Goal: Transaction & Acquisition: Subscribe to service/newsletter

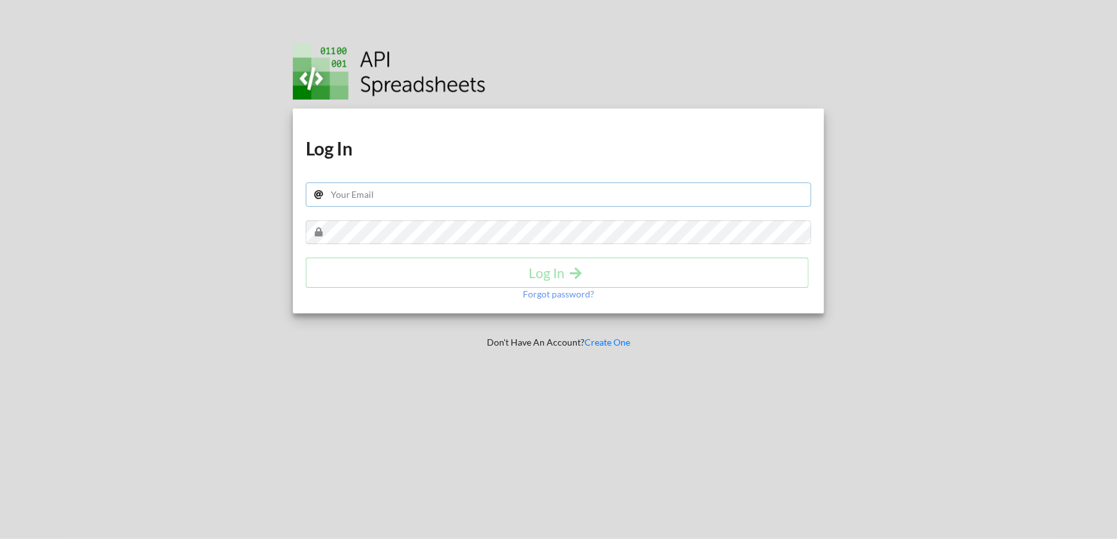
click at [355, 199] on input "text" at bounding box center [559, 194] width 506 height 24
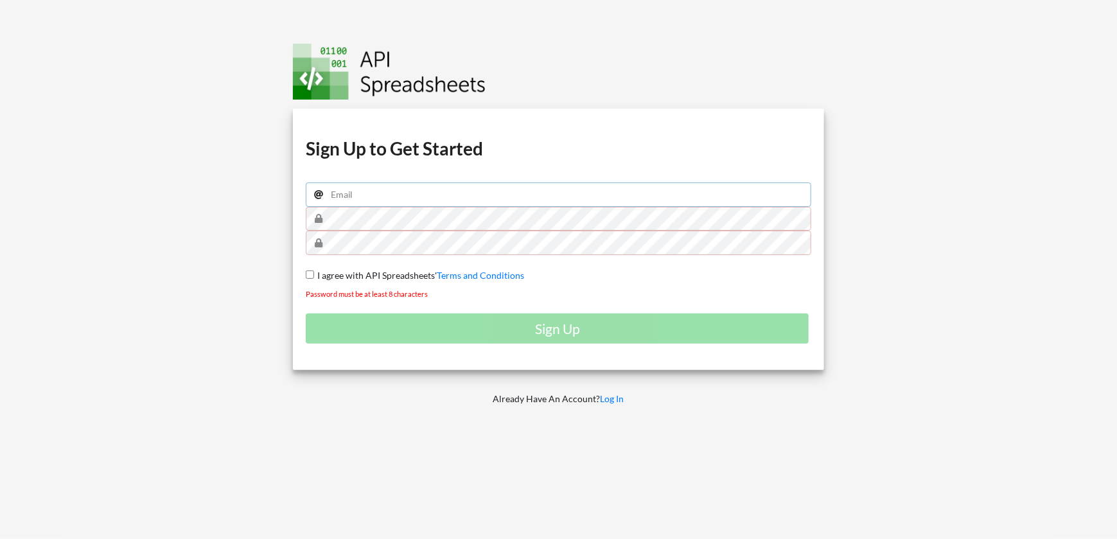
click at [450, 193] on input "email" at bounding box center [559, 194] width 506 height 24
type input "[EMAIL_ADDRESS][DOMAIN_NAME]"
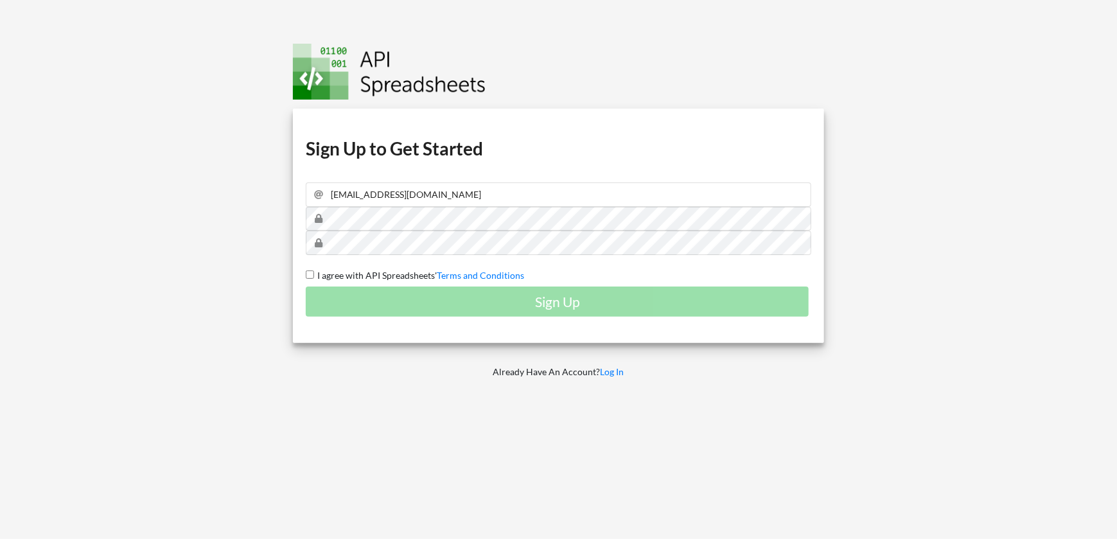
click at [307, 271] on input "I agree with API Spreadsheets' Terms and Conditions" at bounding box center [310, 274] width 8 height 8
checkbox input "true"
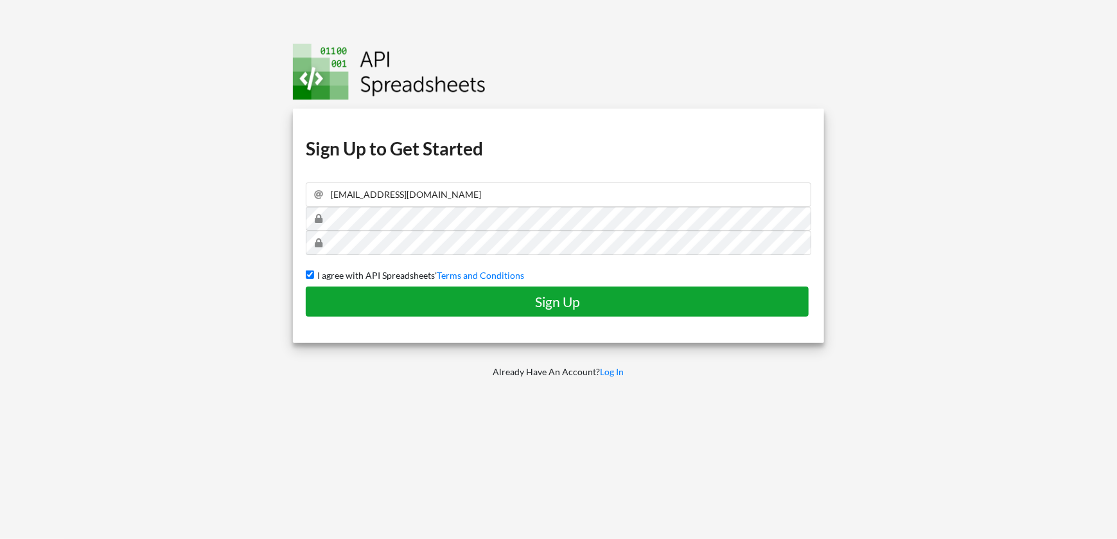
click at [344, 294] on h4 "Sign Up" at bounding box center [557, 302] width 476 height 16
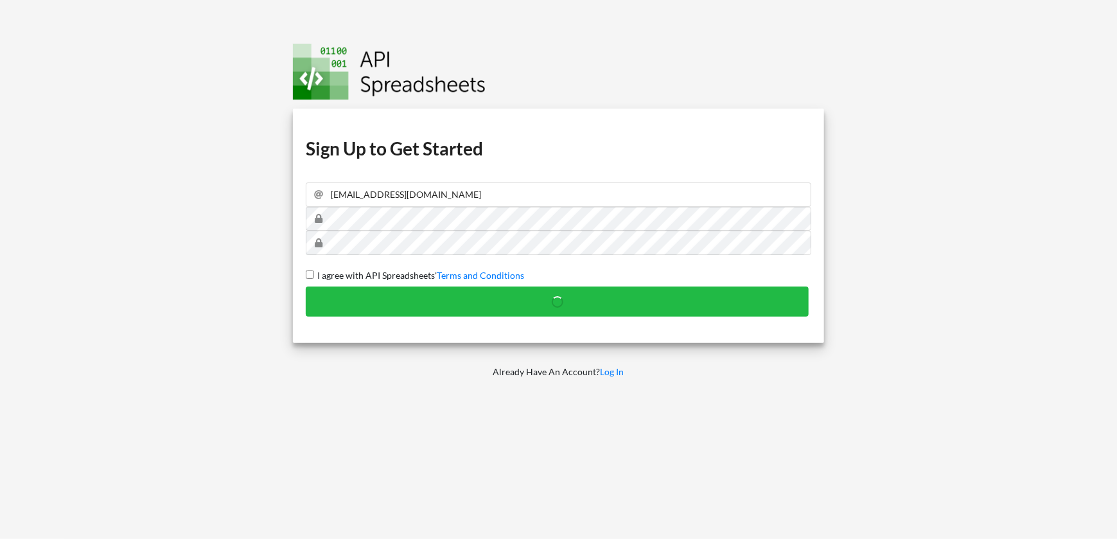
checkbox input "false"
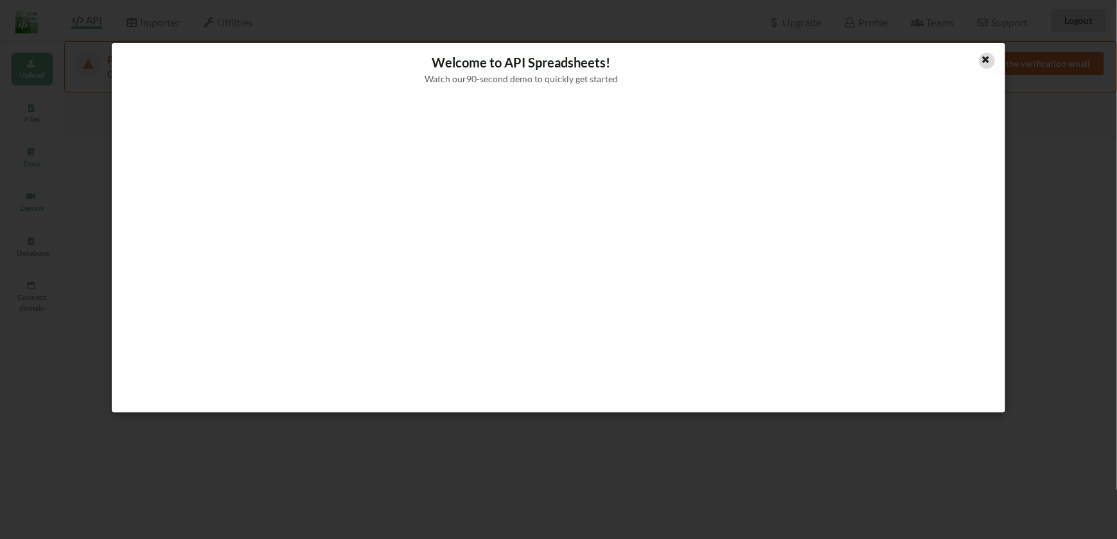
click at [983, 55] on icon at bounding box center [986, 57] width 11 height 9
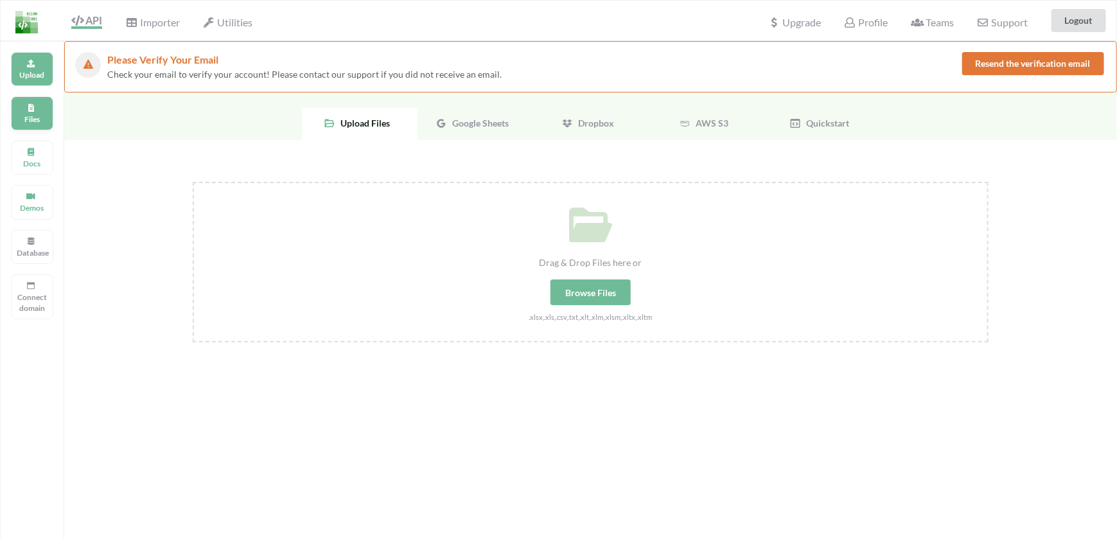
click at [25, 125] on div "Files" at bounding box center [32, 113] width 42 height 34
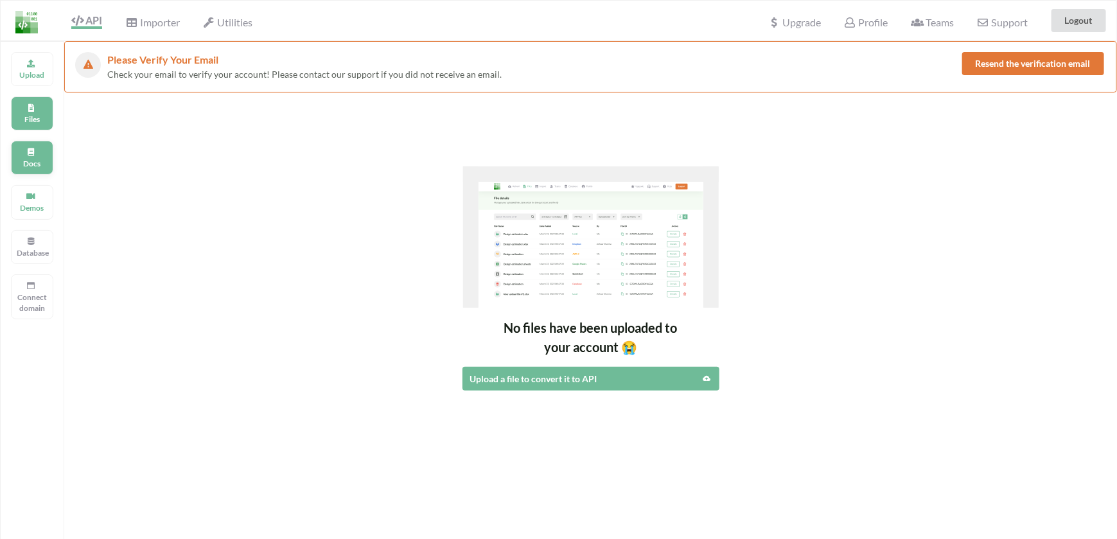
click at [33, 146] on icon at bounding box center [30, 150] width 9 height 8
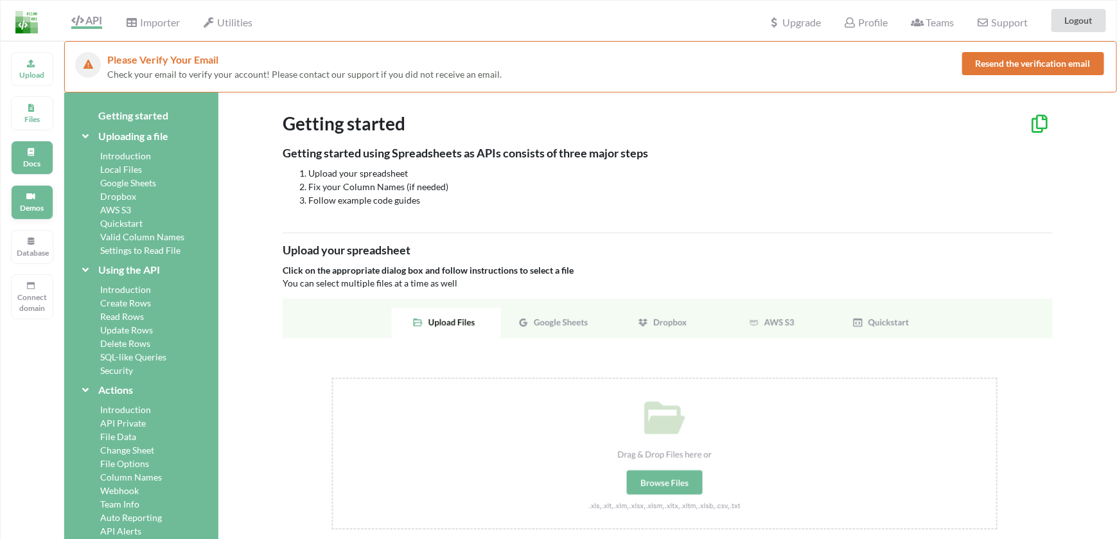
click at [40, 214] on div "Demos" at bounding box center [32, 202] width 42 height 34
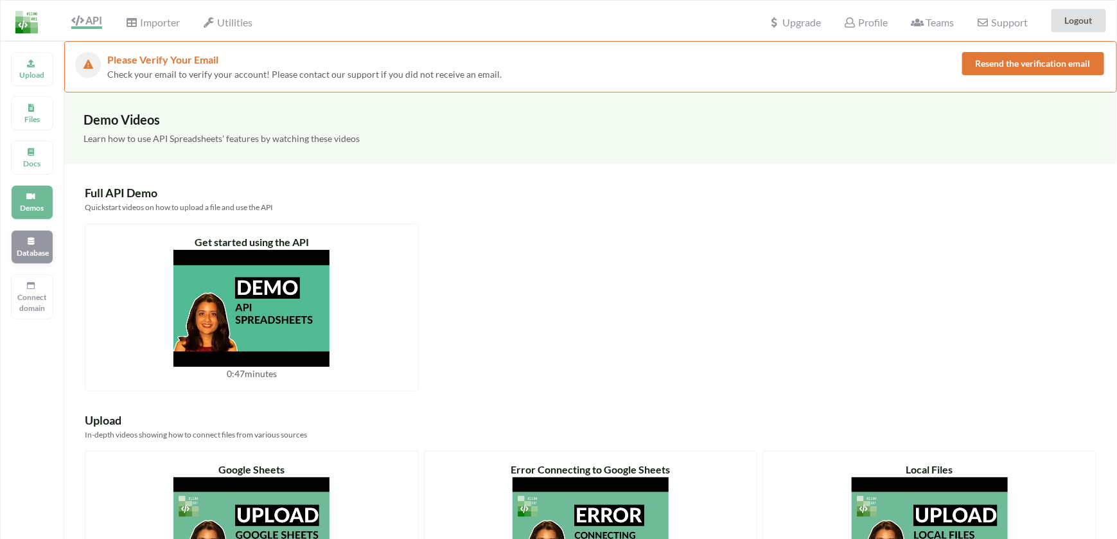
click at [30, 236] on icon at bounding box center [30, 240] width 9 height 8
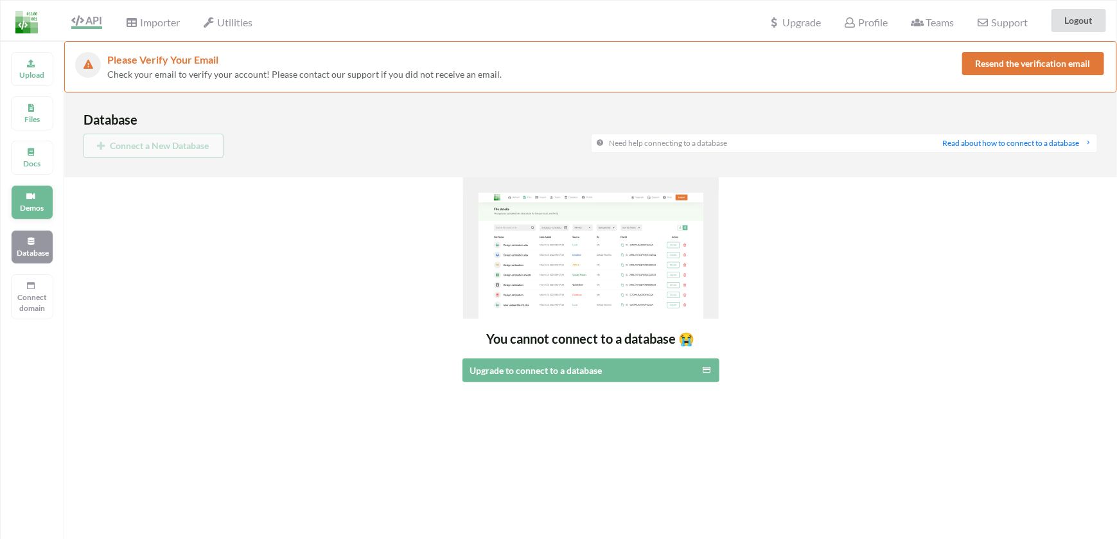
drag, startPoint x: 12, startPoint y: 190, endPoint x: 31, endPoint y: 194, distance: 19.0
click at [13, 190] on div "Demos" at bounding box center [32, 202] width 42 height 34
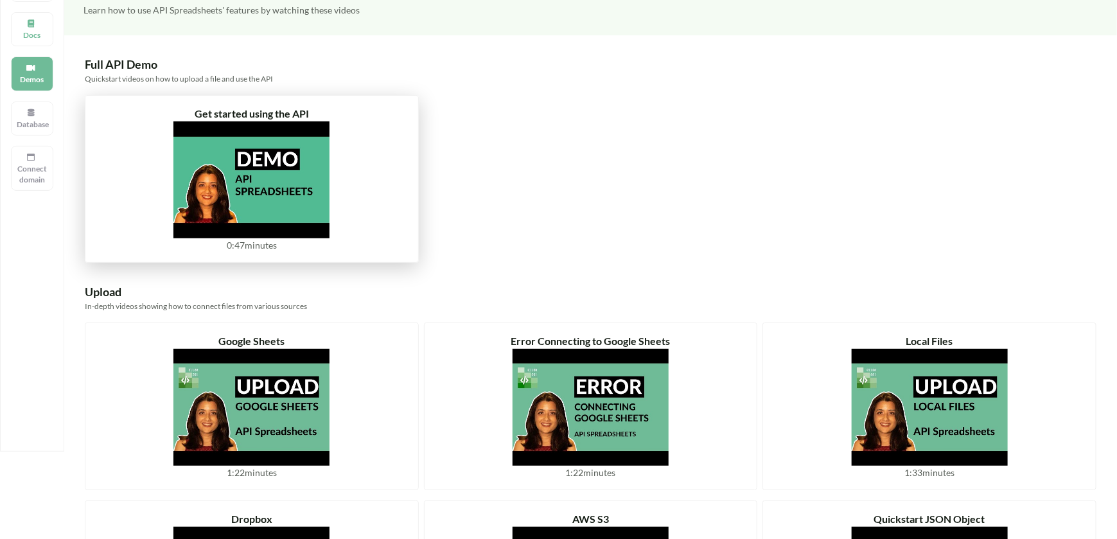
scroll to position [64, 0]
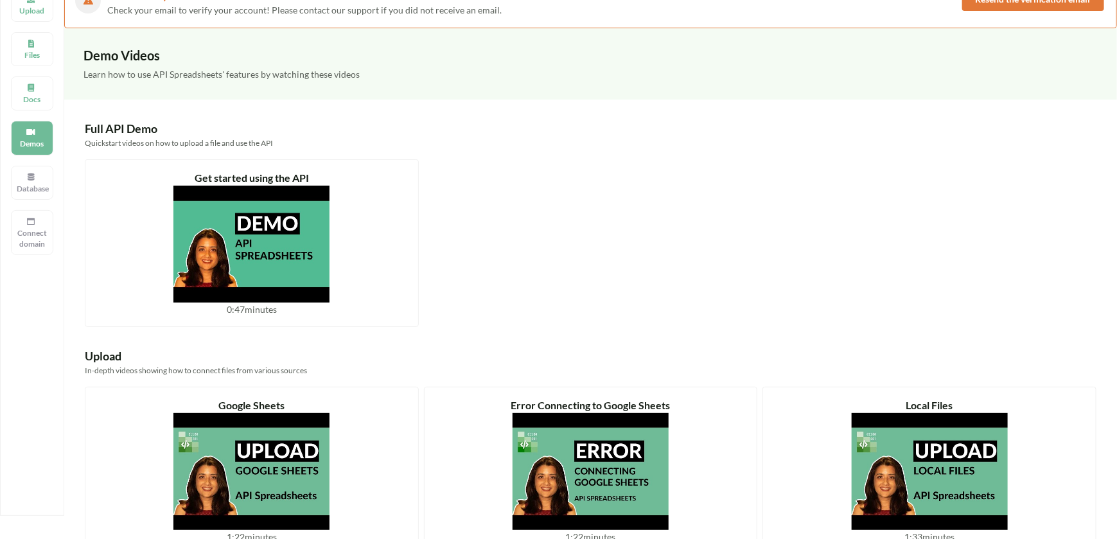
click at [42, 163] on div "Upload Files Docs Demos Database Connect domain" at bounding box center [32, 246] width 64 height 539
click at [37, 174] on div "Database" at bounding box center [32, 183] width 42 height 34
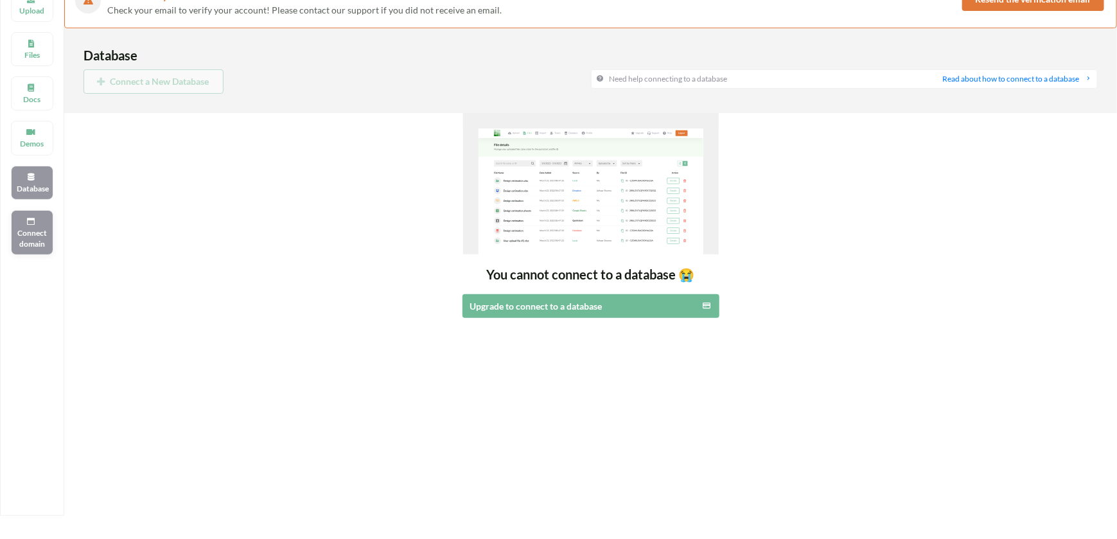
click at [35, 233] on p "Connect domain" at bounding box center [32, 238] width 31 height 22
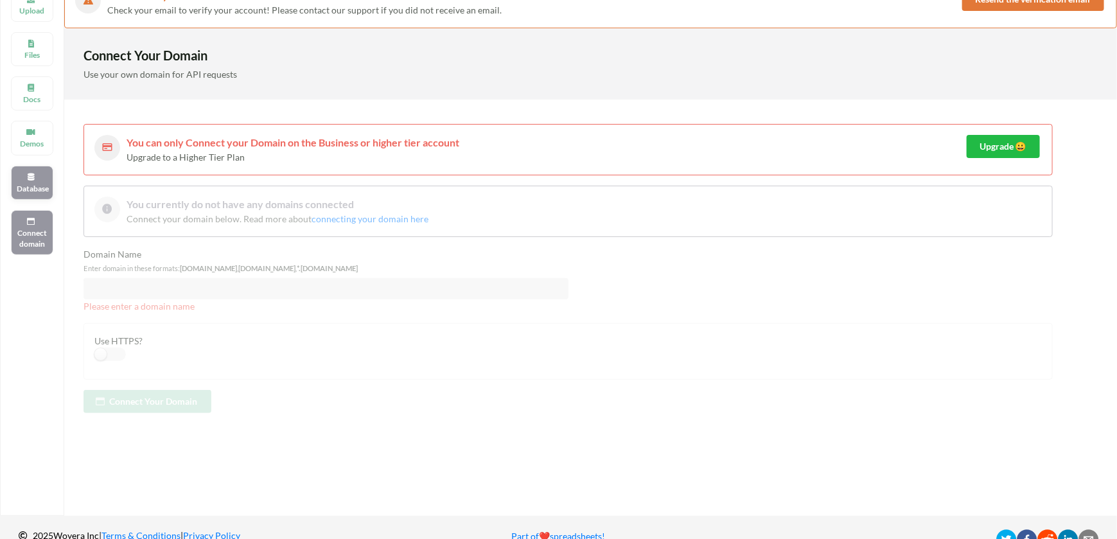
click at [35, 186] on p "Database" at bounding box center [32, 188] width 31 height 11
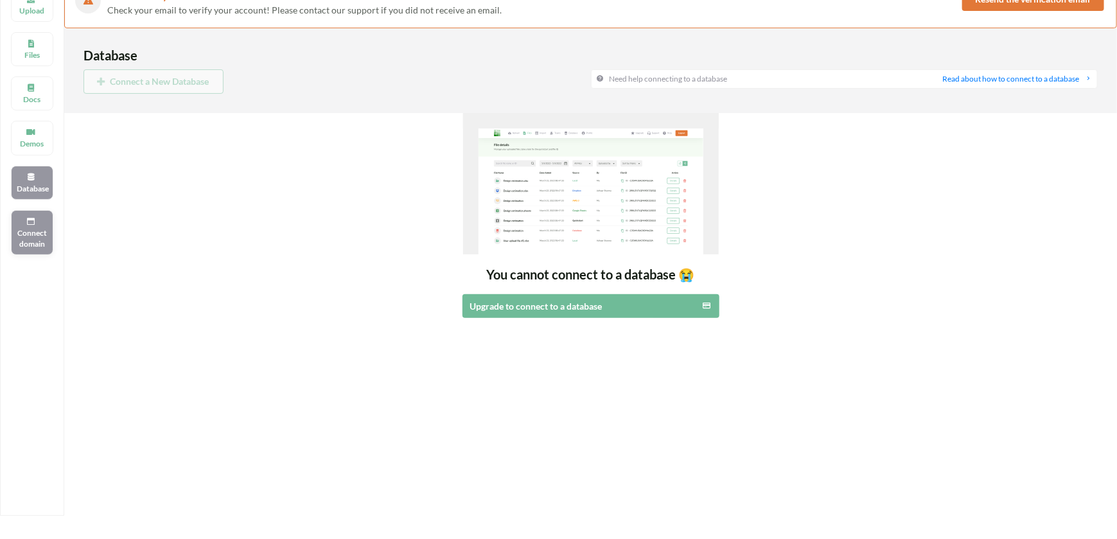
click at [39, 220] on div "Connect domain" at bounding box center [32, 232] width 42 height 45
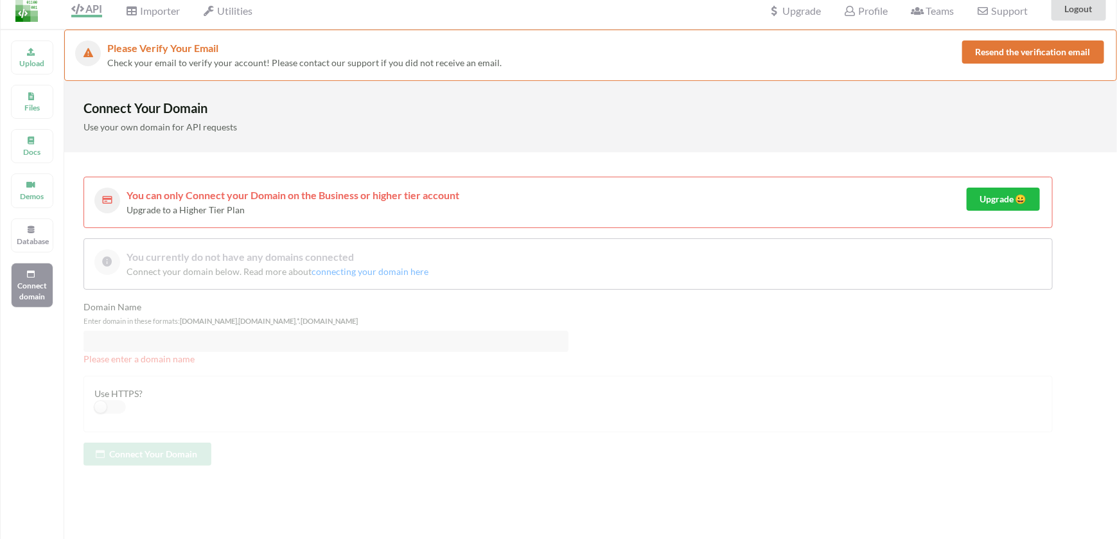
scroll to position [0, 0]
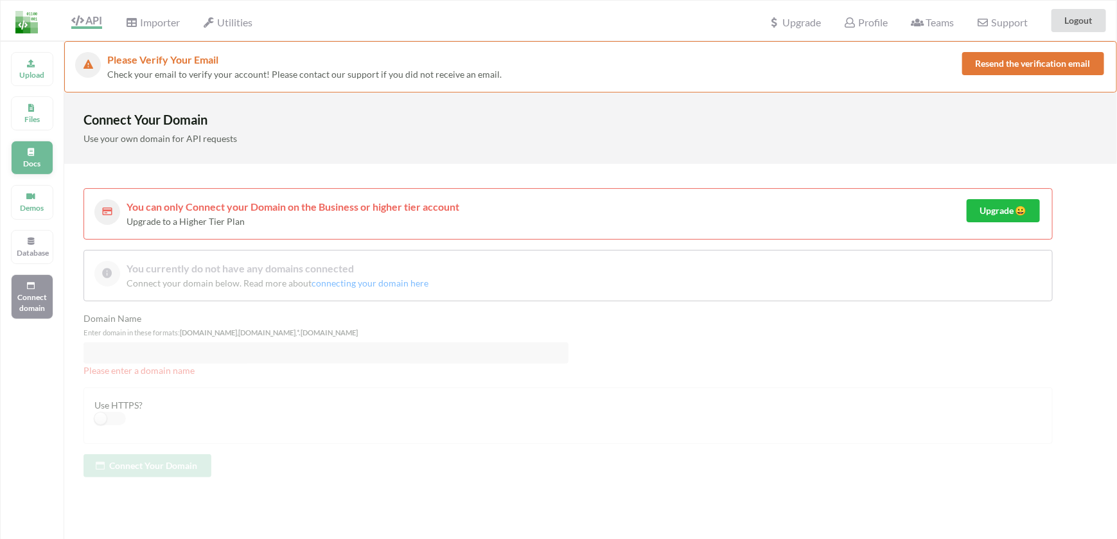
click at [48, 148] on div "Docs" at bounding box center [32, 158] width 42 height 34
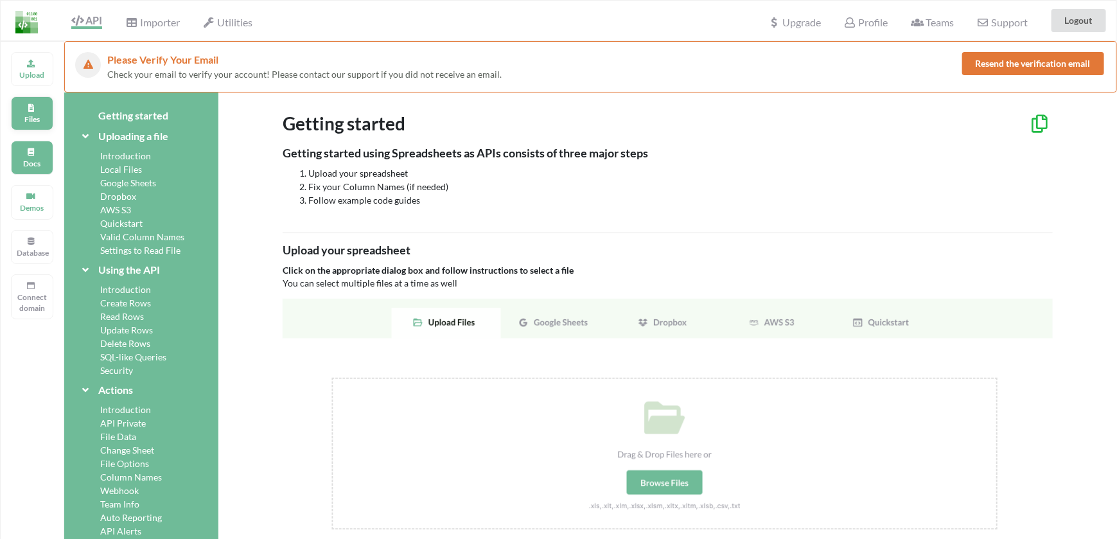
click at [38, 116] on p "Files" at bounding box center [32, 119] width 31 height 11
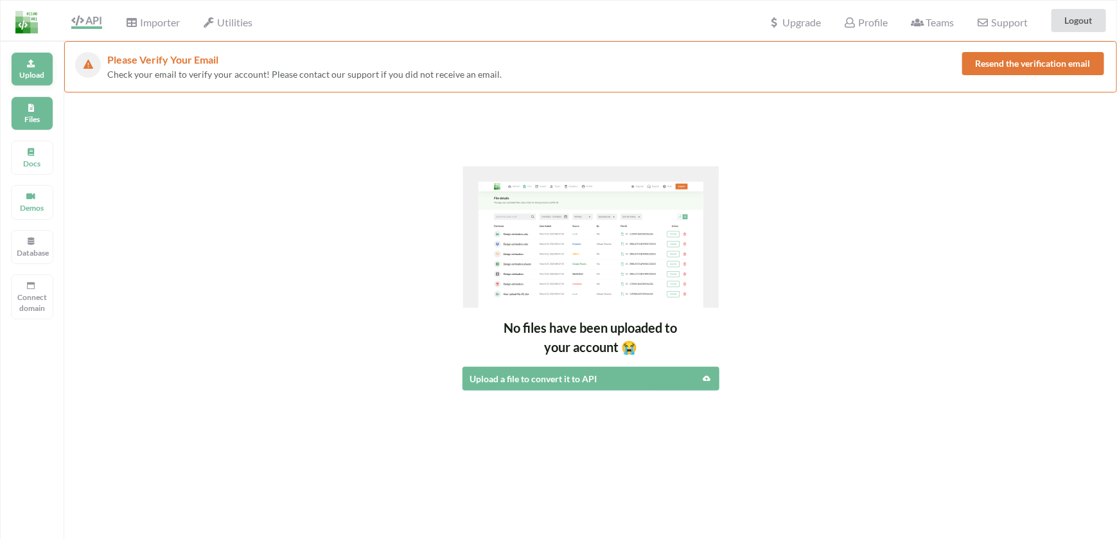
click at [40, 76] on p "Upload" at bounding box center [32, 74] width 31 height 11
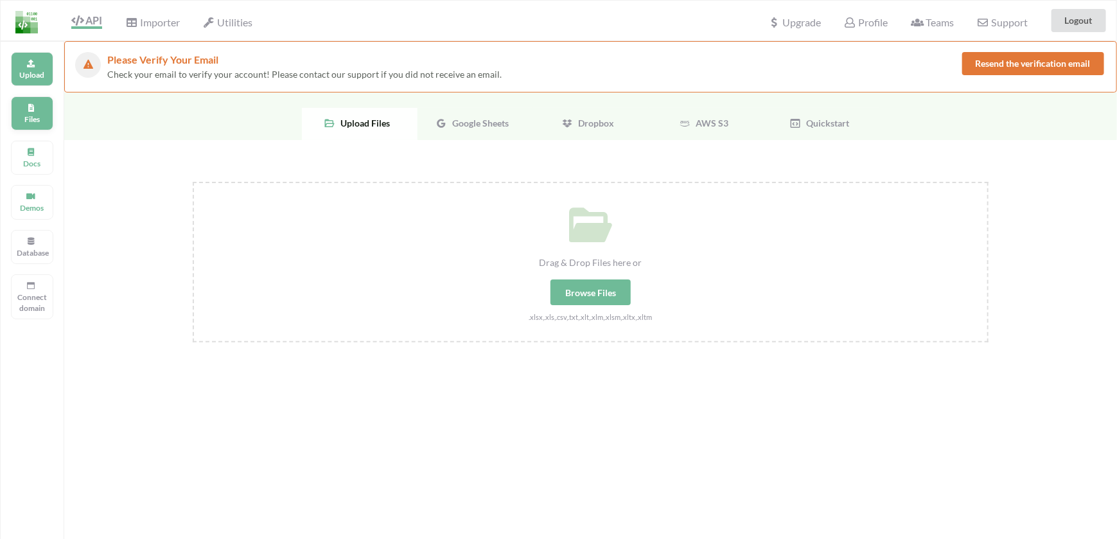
click at [39, 114] on p "Files" at bounding box center [32, 119] width 31 height 11
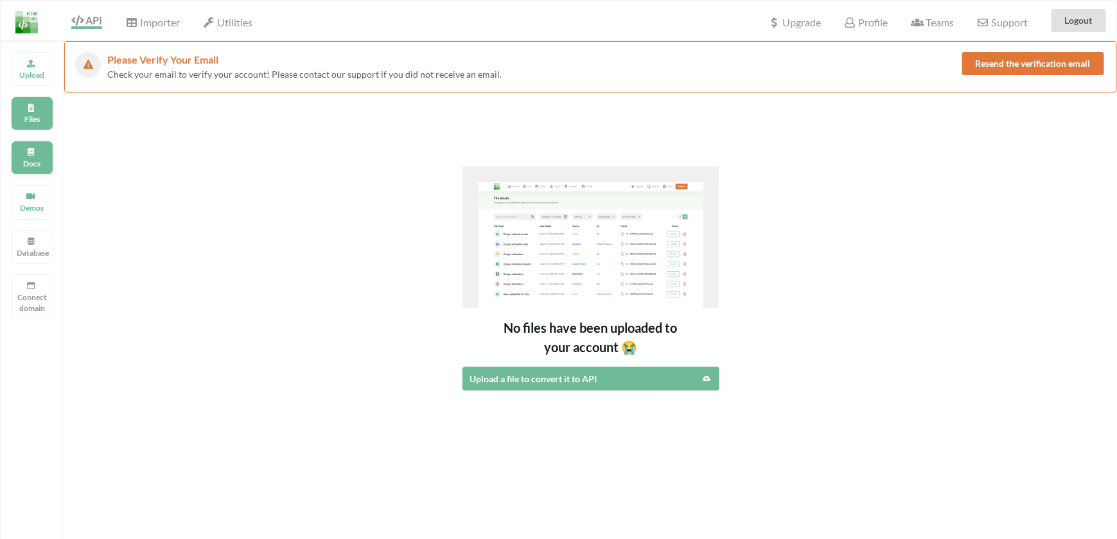
click at [36, 143] on div "Docs" at bounding box center [32, 158] width 42 height 34
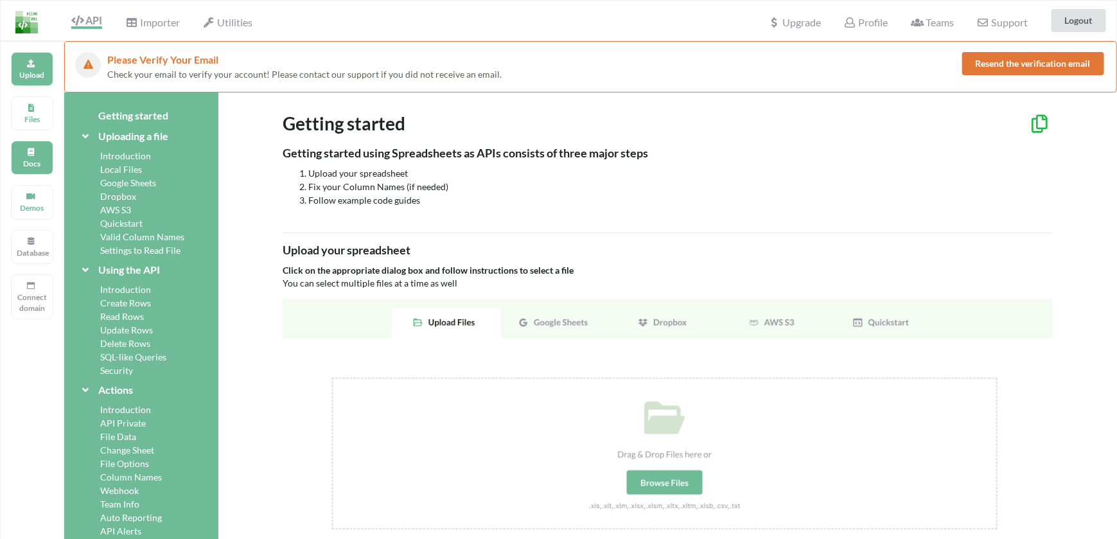
click at [43, 77] on p "Upload" at bounding box center [32, 74] width 31 height 11
